Goal: Information Seeking & Learning: Learn about a topic

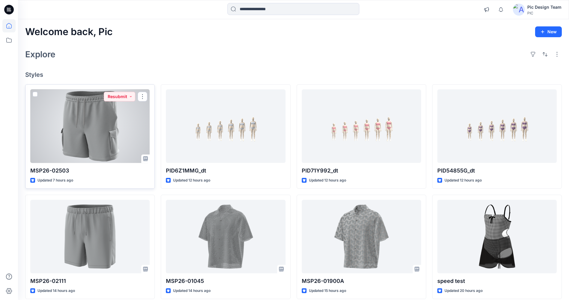
click at [99, 128] on div at bounding box center [89, 125] width 119 height 73
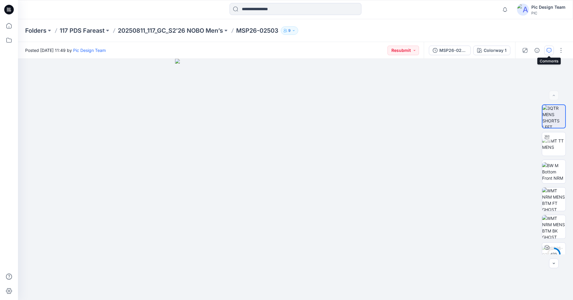
click at [547, 51] on icon "button" at bounding box center [549, 50] width 5 height 5
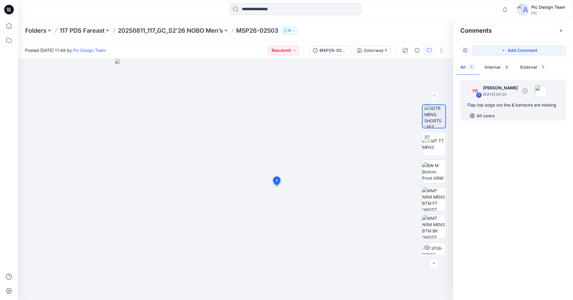
click at [480, 93] on div "7" at bounding box center [479, 95] width 6 height 6
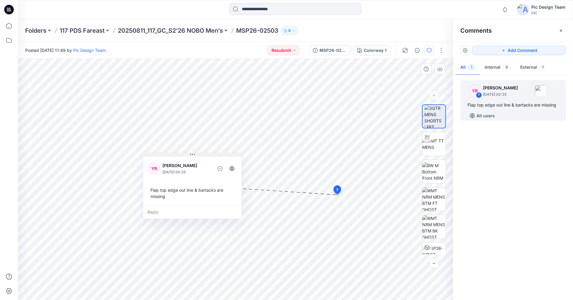
drag, startPoint x: 376, startPoint y: 198, endPoint x: 191, endPoint y: 153, distance: 190.2
click at [191, 153] on icon at bounding box center [192, 154] width 5 height 5
click at [163, 30] on p "20250811_117_GC_S2’26 NOBO Men’s" at bounding box center [170, 30] width 105 height 8
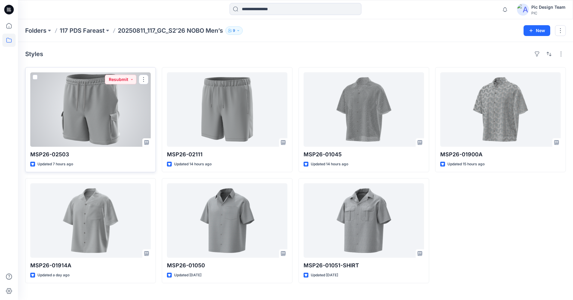
click at [58, 128] on div at bounding box center [90, 109] width 120 height 74
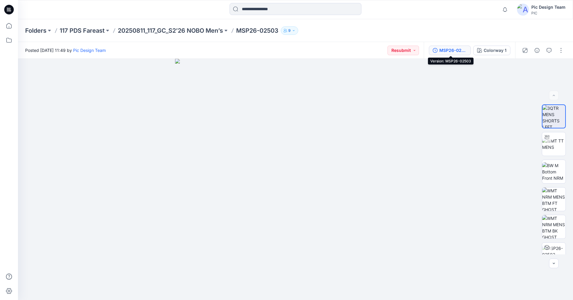
click at [456, 49] on div "MSP26-02503" at bounding box center [453, 50] width 28 height 7
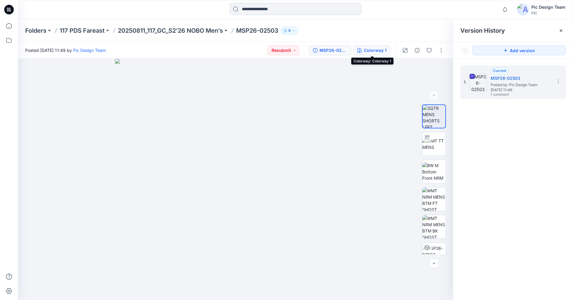
click at [387, 47] on button "Colorway 1" at bounding box center [371, 51] width 37 height 10
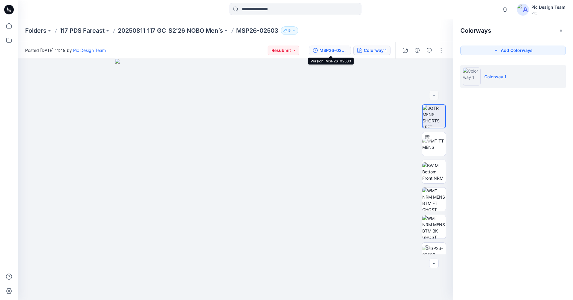
click at [343, 49] on div "MSP26-02503" at bounding box center [333, 50] width 28 height 7
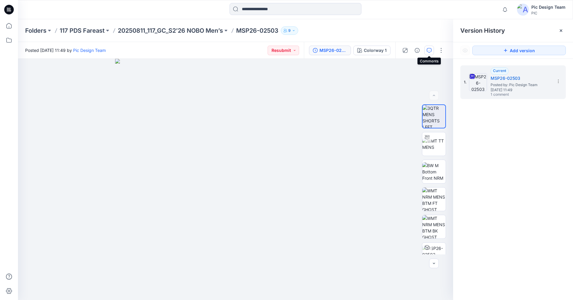
click at [429, 51] on icon "button" at bounding box center [429, 50] width 5 height 5
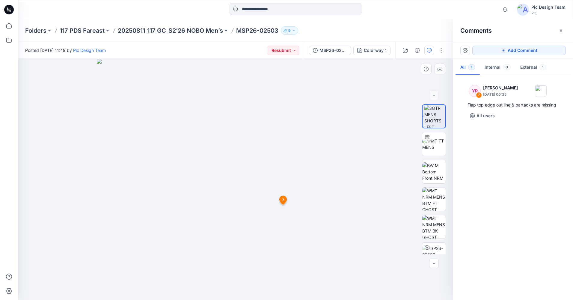
drag, startPoint x: 254, startPoint y: 150, endPoint x: 240, endPoint y: 187, distance: 39.8
click at [240, 187] on img at bounding box center [236, 179] width 278 height 241
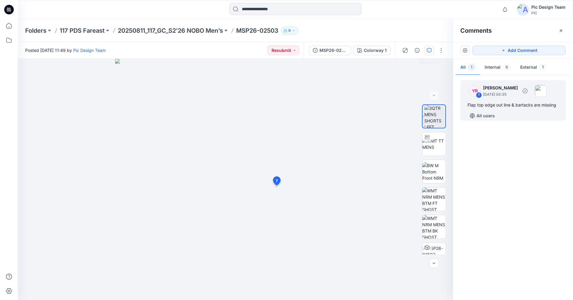
click at [479, 94] on div "7" at bounding box center [479, 95] width 6 height 6
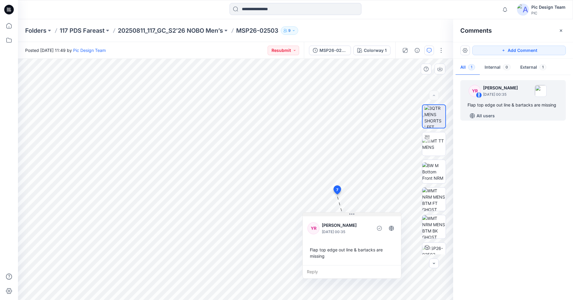
drag, startPoint x: 371, startPoint y: 200, endPoint x: 346, endPoint y: 215, distance: 29.3
click at [346, 215] on button at bounding box center [352, 214] width 98 height 4
drag, startPoint x: 353, startPoint y: 213, endPoint x: 353, endPoint y: 218, distance: 5.4
click at [353, 218] on icon at bounding box center [352, 219] width 5 height 5
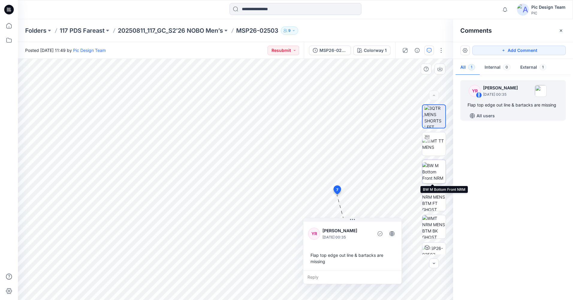
click at [430, 166] on img at bounding box center [433, 171] width 23 height 19
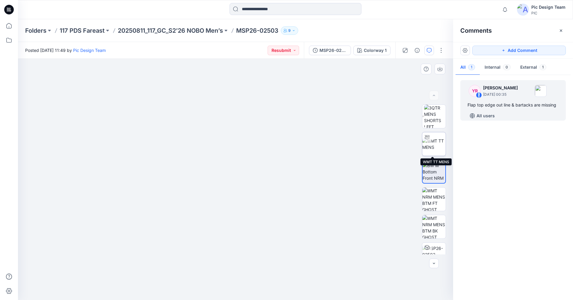
click at [428, 139] on div at bounding box center [427, 137] width 10 height 10
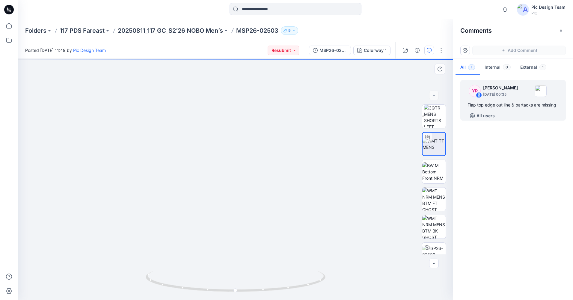
drag, startPoint x: 389, startPoint y: 132, endPoint x: 298, endPoint y: 135, distance: 91.5
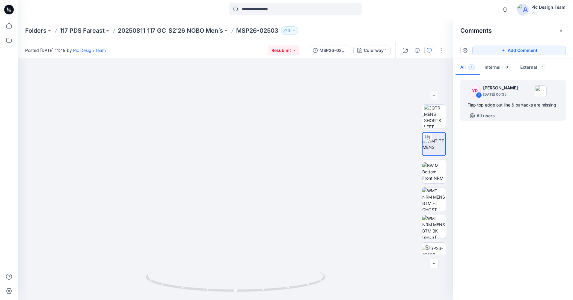
click at [9, 8] on icon at bounding box center [9, 8] width 3 height 0
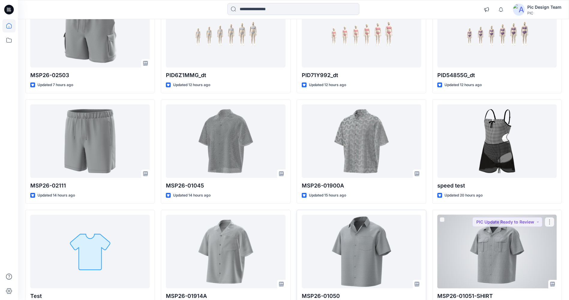
scroll to position [120, 0]
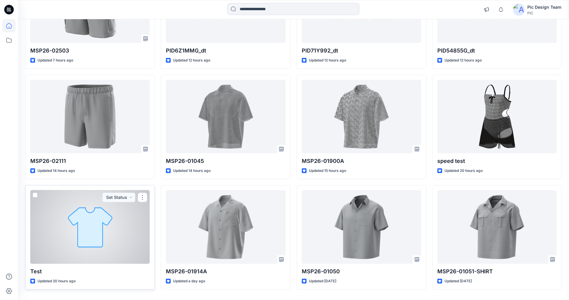
click at [94, 241] on div at bounding box center [89, 226] width 119 height 73
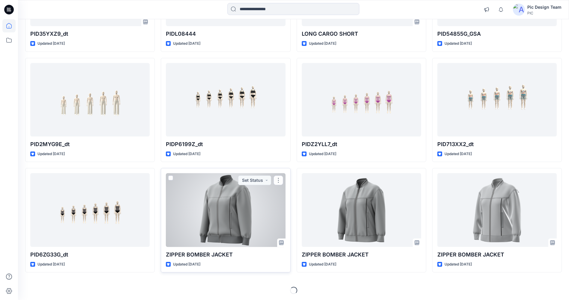
scroll to position [468, 0]
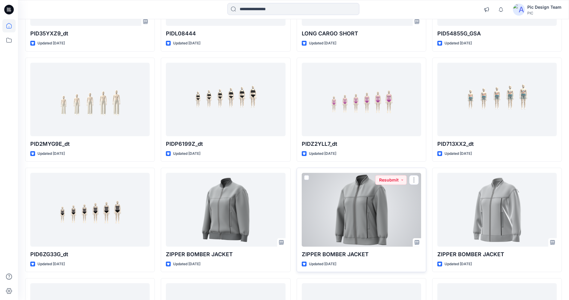
click at [376, 223] on div at bounding box center [360, 209] width 119 height 73
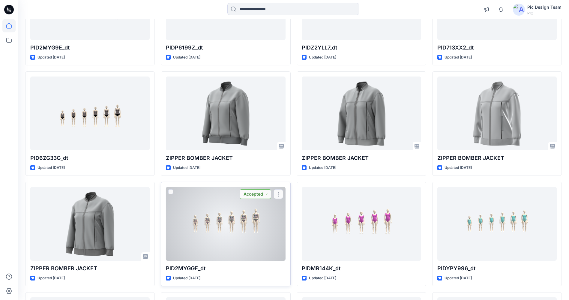
scroll to position [560, 0]
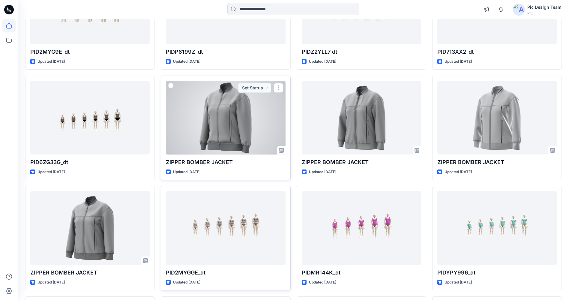
click at [241, 130] on div at bounding box center [225, 117] width 119 height 73
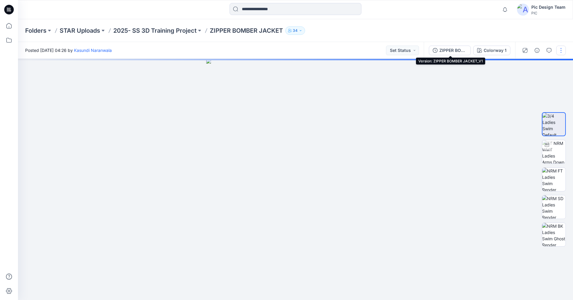
click at [438, 51] on icon "button" at bounding box center [435, 50] width 5 height 5
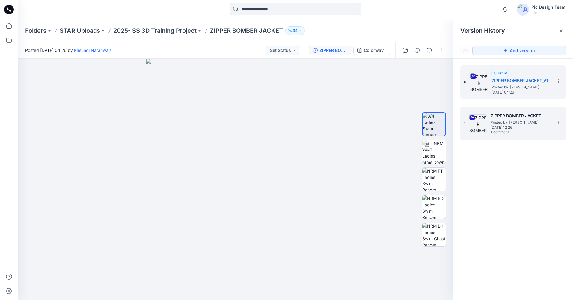
click at [492, 113] on h5 "ZIPPER BOMBER JACKET" at bounding box center [521, 115] width 60 height 7
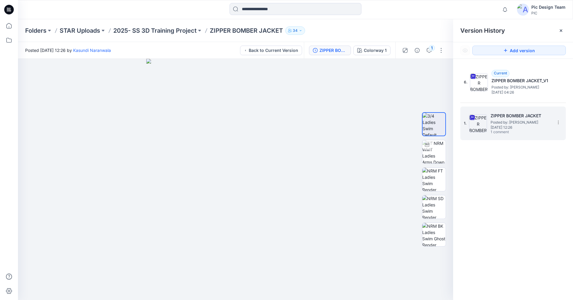
click at [498, 120] on span "Posted by: Kasundi Naranwala" at bounding box center [521, 122] width 60 height 6
click at [426, 48] on button "1" at bounding box center [429, 51] width 10 height 10
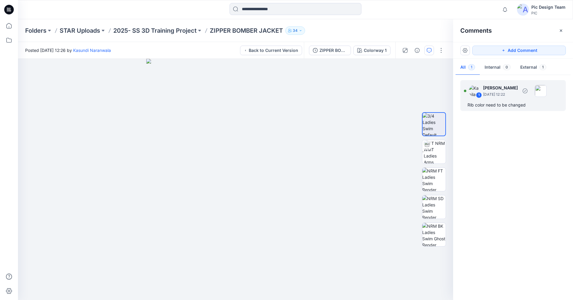
click at [479, 93] on div "1" at bounding box center [479, 95] width 6 height 6
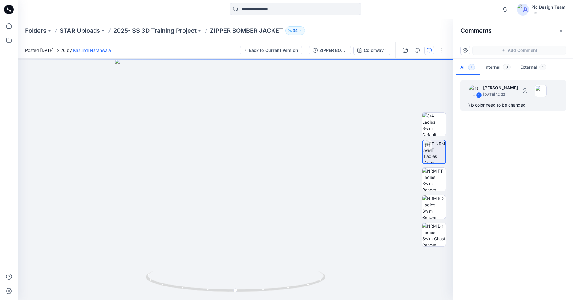
click at [478, 95] on div "1" at bounding box center [479, 95] width 6 height 6
click at [361, 169] on div "Colorway 1 Loading... Material Properties Loading..." at bounding box center [235, 179] width 435 height 241
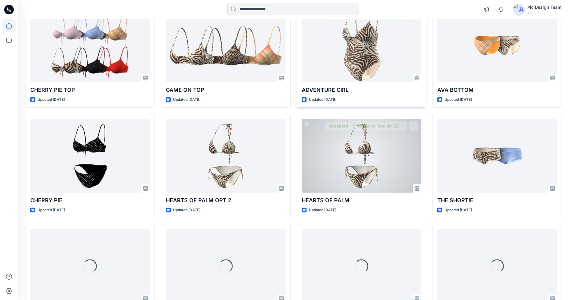
scroll to position [949, 0]
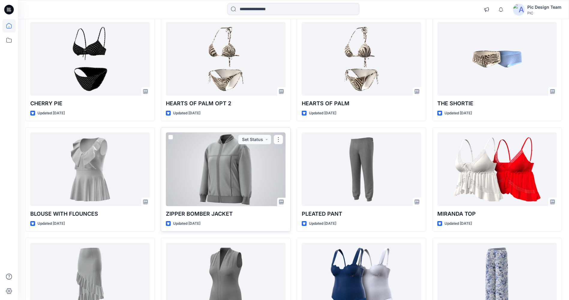
click at [254, 194] on div at bounding box center [225, 168] width 119 height 73
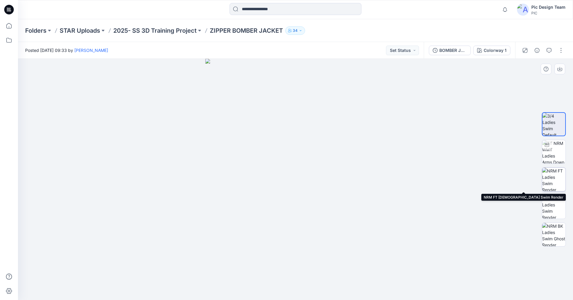
click at [553, 185] on img at bounding box center [553, 179] width 23 height 23
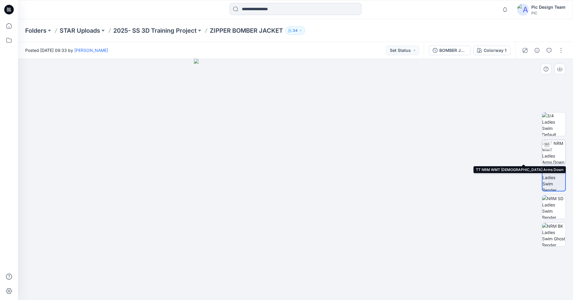
click at [557, 153] on img at bounding box center [553, 151] width 23 height 23
